Goal: Task Accomplishment & Management: Use online tool/utility

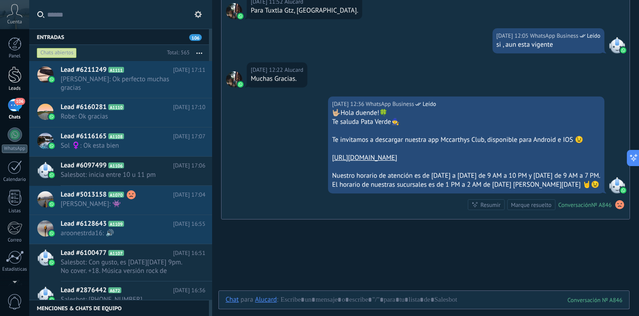
click at [14, 77] on div at bounding box center [14, 74] width 13 height 17
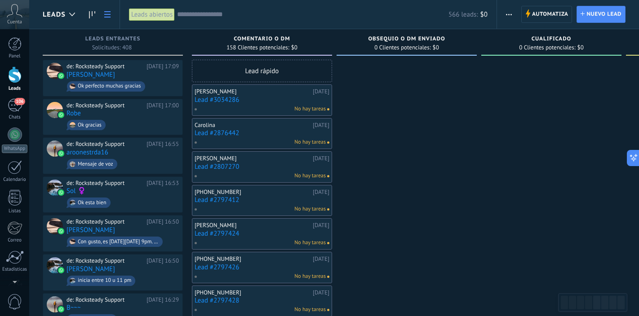
click at [107, 13] on icon at bounding box center [107, 14] width 6 height 6
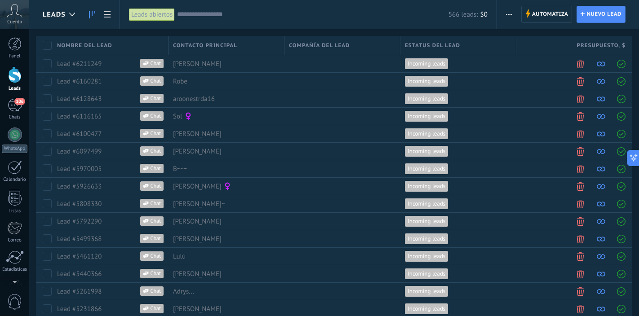
click at [91, 13] on icon at bounding box center [92, 14] width 6 height 7
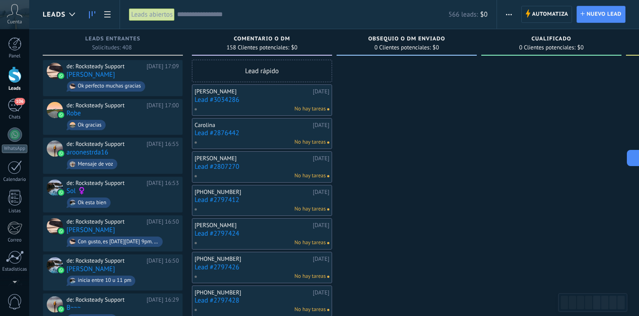
click at [508, 12] on span "button" at bounding box center [509, 14] width 6 height 17
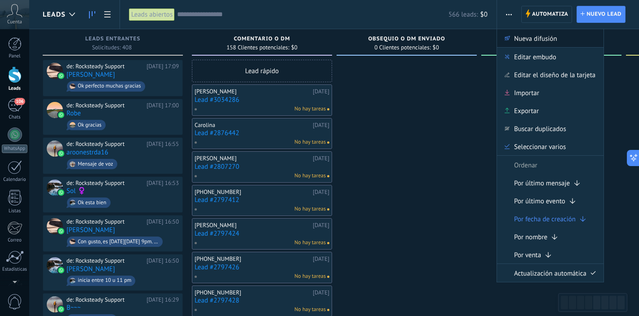
click at [524, 34] on span "Nueva difusión" at bounding box center [535, 38] width 43 height 18
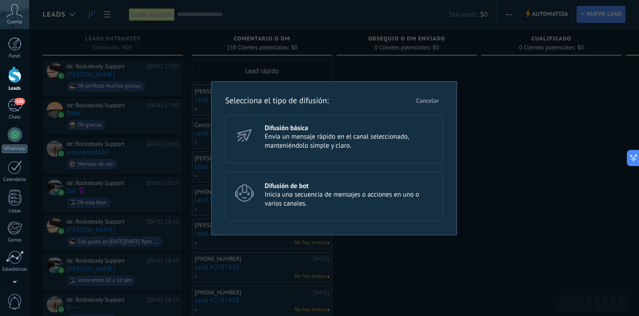
click at [381, 149] on span "Envía un mensaje rápido en el canal seleccionado, manteniéndolo simple y claro." at bounding box center [350, 141] width 170 height 18
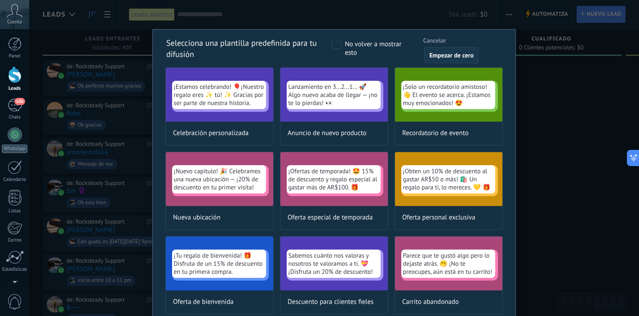
click at [442, 56] on span "Empezar de cero" at bounding box center [451, 55] width 44 height 6
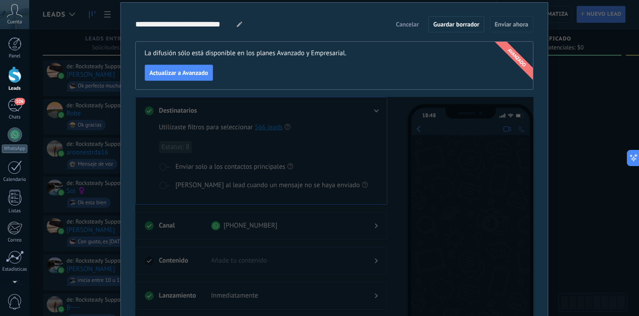
scroll to position [22, 0]
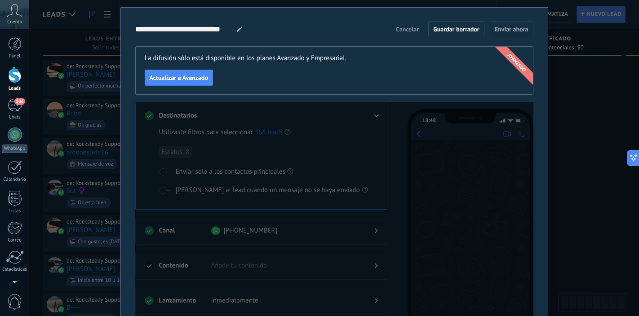
click at [409, 33] on button "Cancelar" at bounding box center [407, 28] width 31 height 13
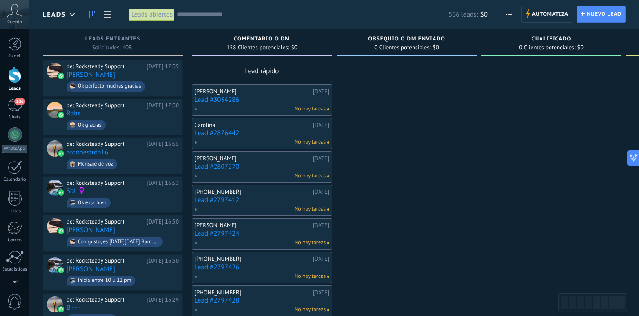
scroll to position [0, 0]
